Goal: Check status: Check status

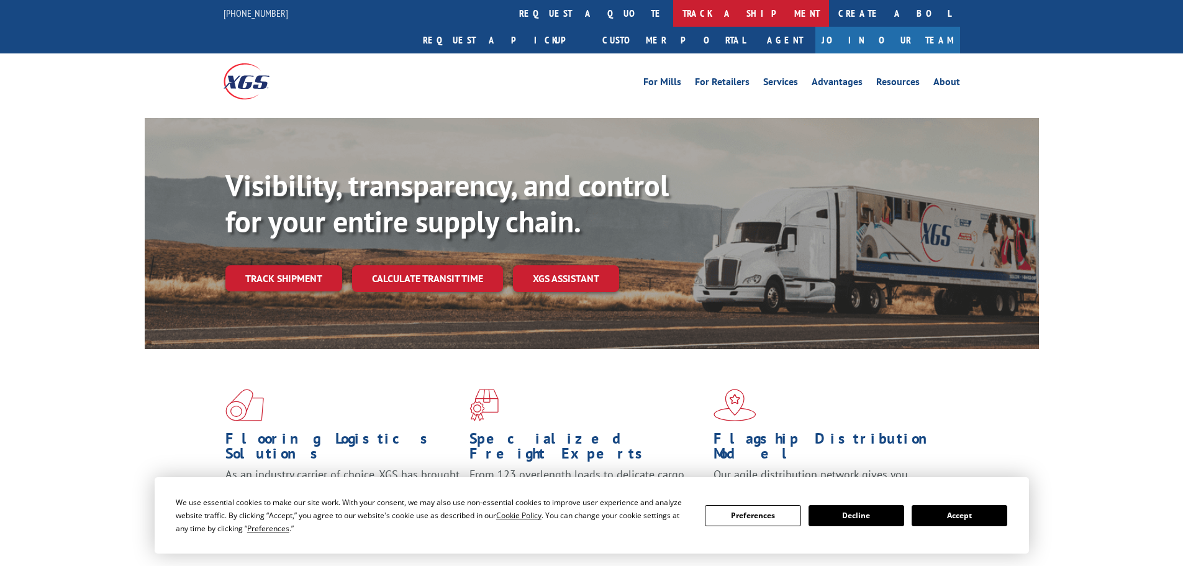
click at [673, 7] on link "track a shipment" at bounding box center [751, 13] width 156 height 27
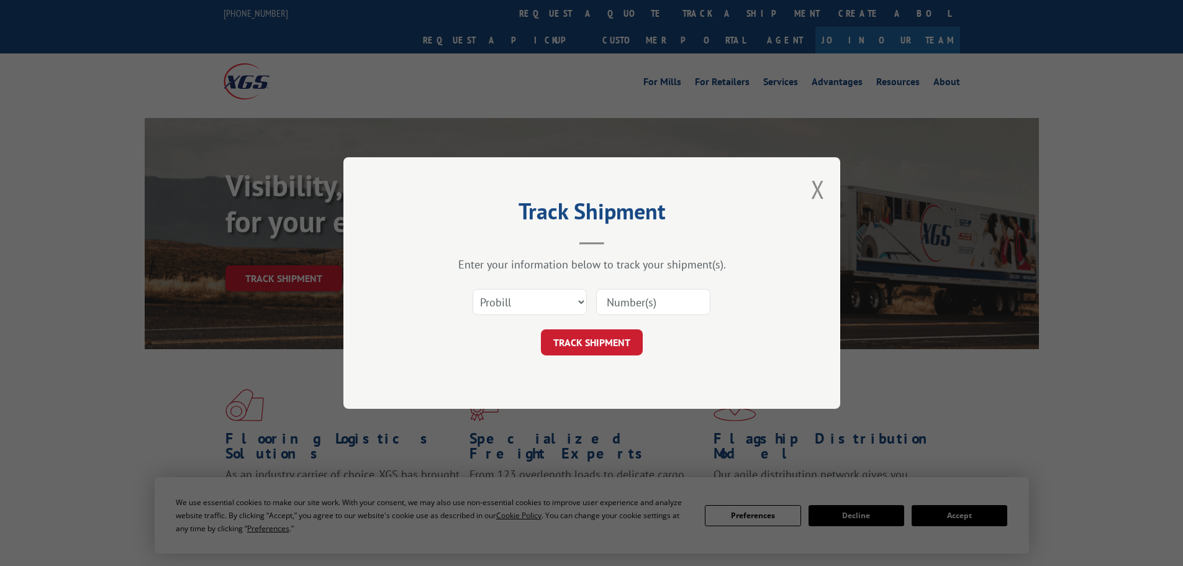
click at [654, 306] on input at bounding box center [653, 302] width 114 height 26
paste input "17227170"
type input "17227170"
click at [597, 345] on button "TRACK SHIPMENT" at bounding box center [592, 342] width 102 height 26
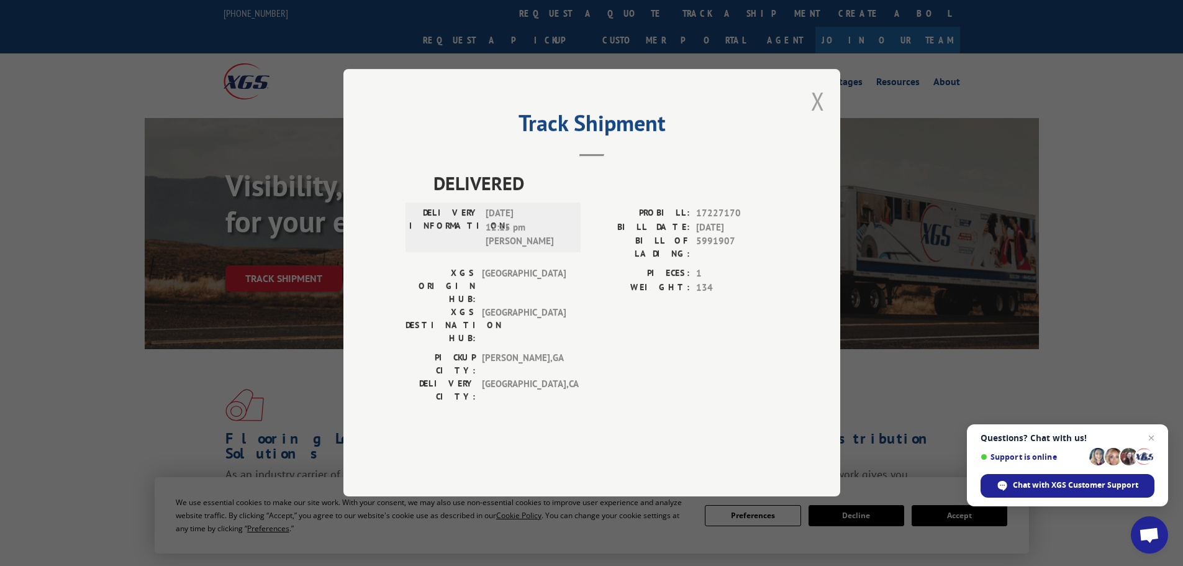
click at [823, 136] on div "Track Shipment DELIVERED DELIVERY INFORMATION: [DATE] 12:15 pm [PERSON_NAME] PR…" at bounding box center [591, 282] width 497 height 427
click at [815, 117] on button "Close modal" at bounding box center [818, 100] width 14 height 33
